Goal: Information Seeking & Learning: Learn about a topic

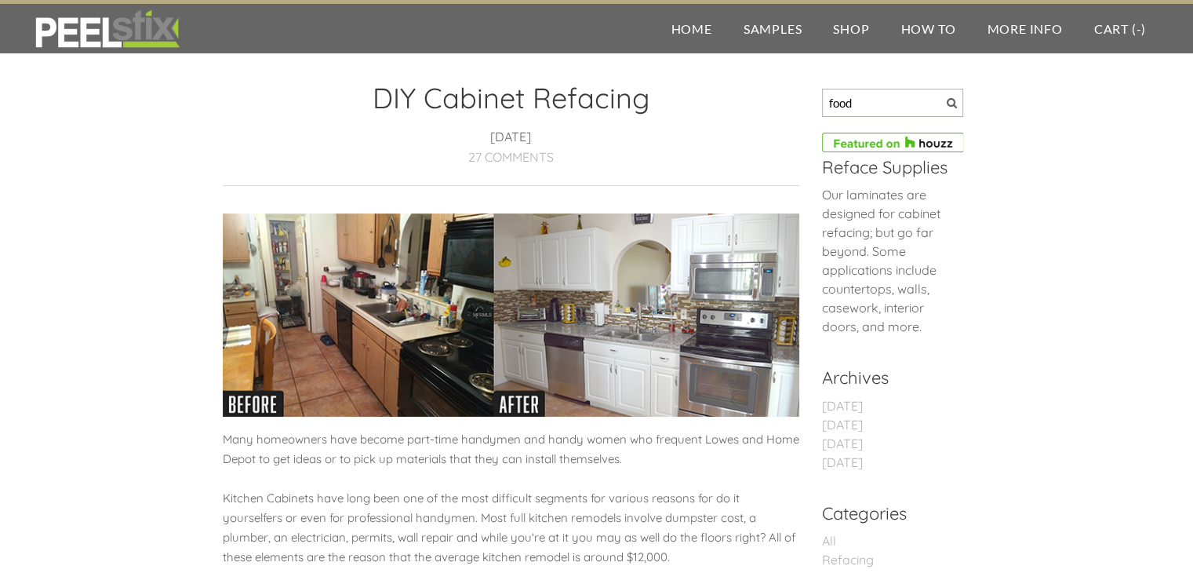
type input "food"
